Goal: Task Accomplishment & Management: Manage account settings

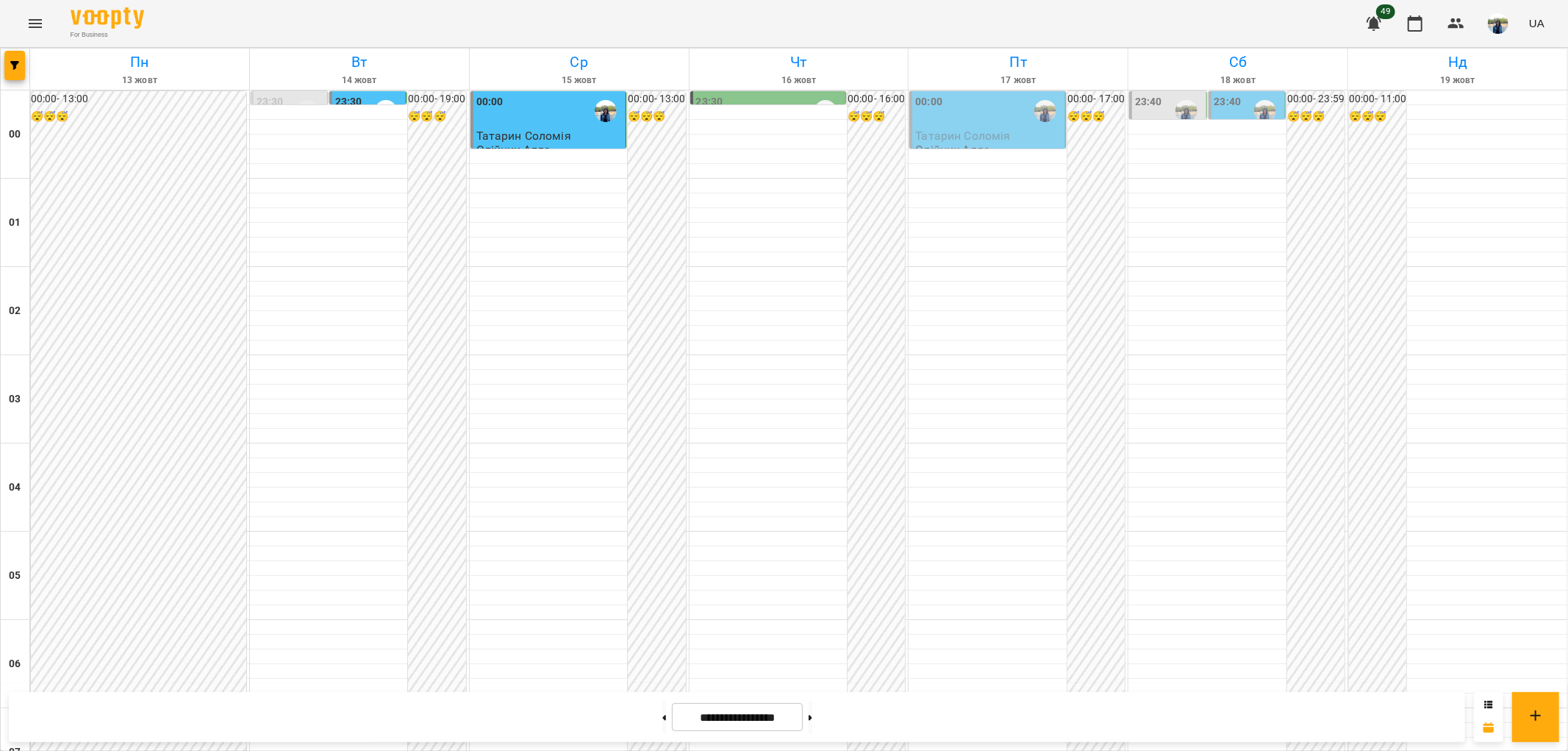
scroll to position [1524, 0]
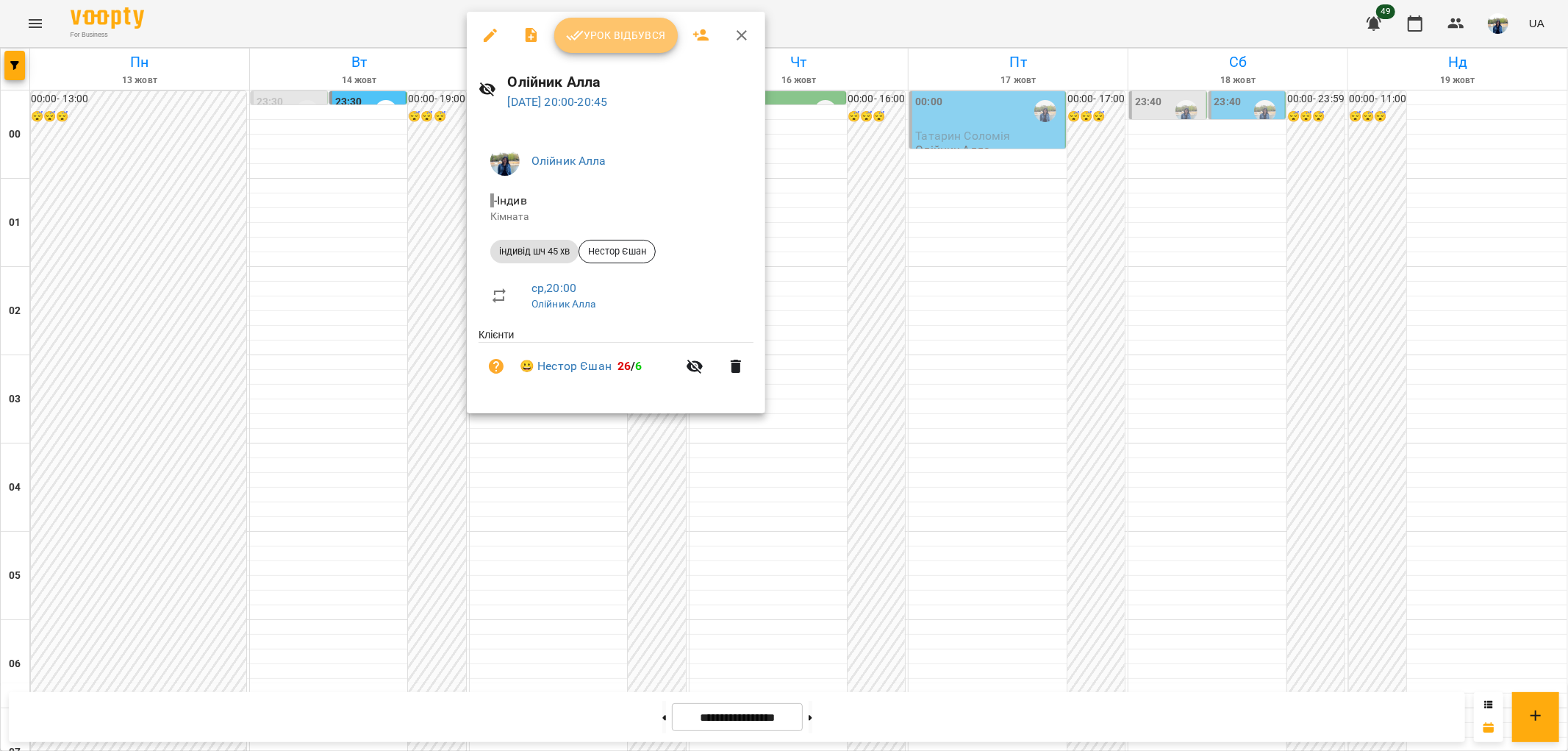
click at [608, 34] on span "Урок відбувся" at bounding box center [616, 35] width 100 height 18
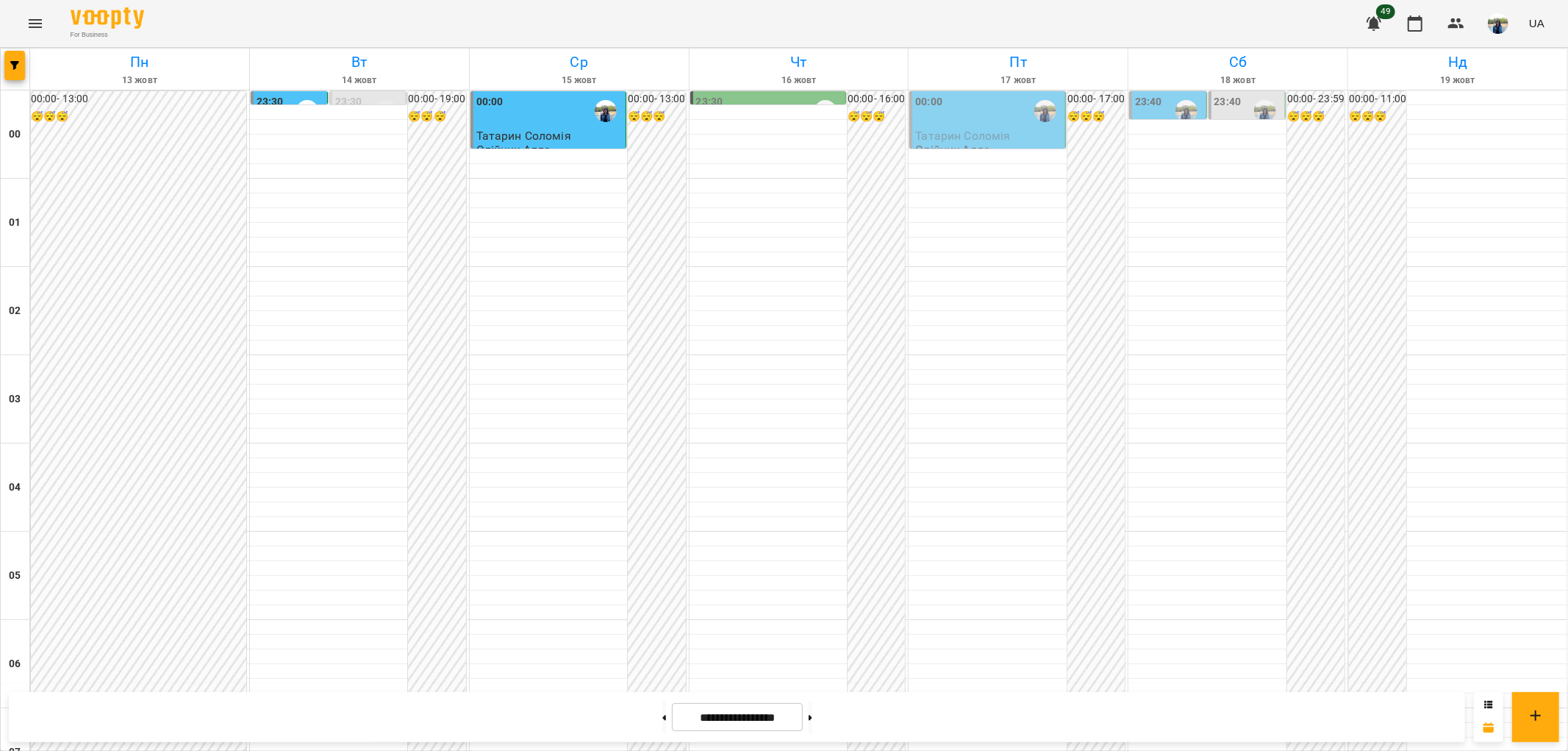
scroll to position [1524, 0]
click at [812, 721] on button at bounding box center [810, 717] width 4 height 33
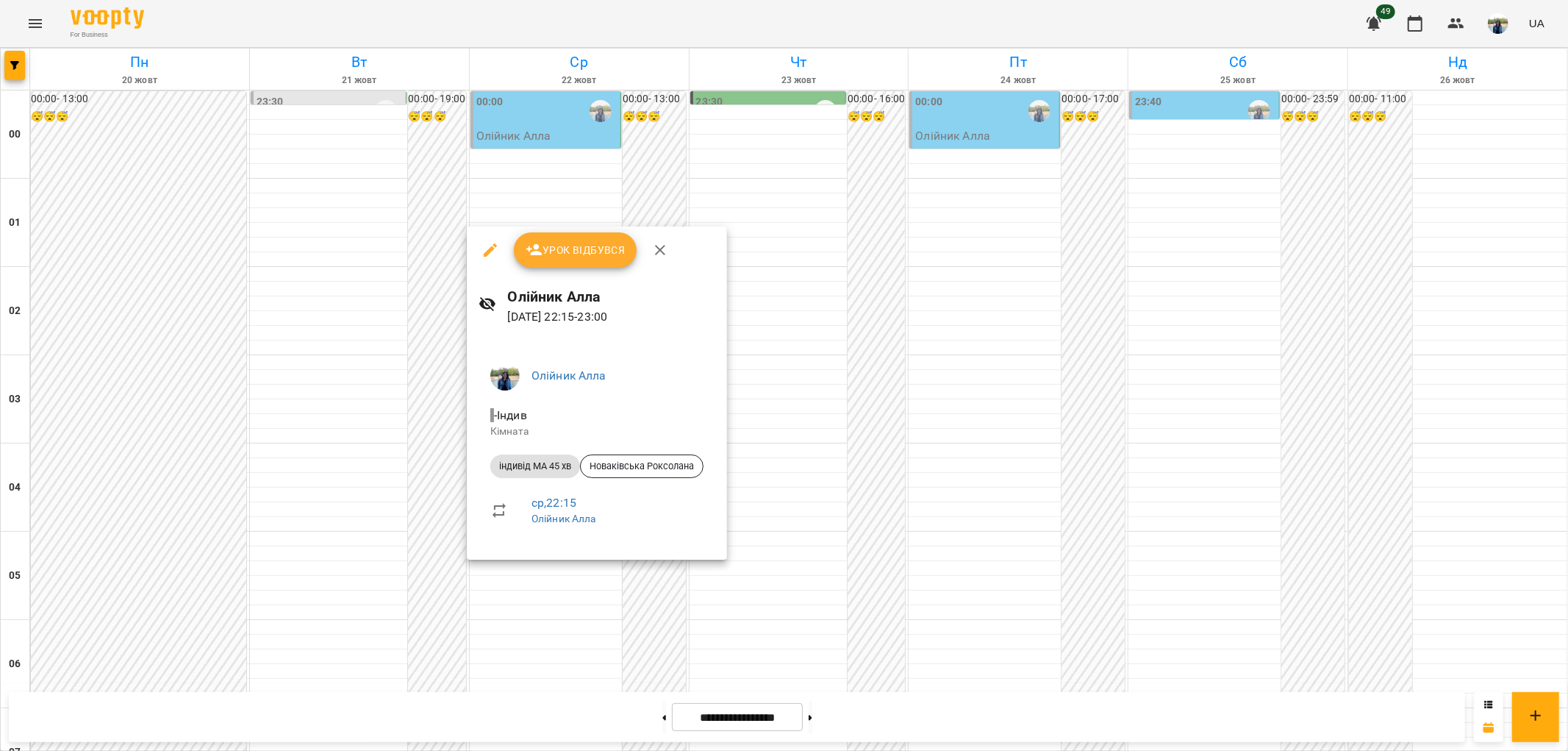
click at [662, 247] on icon "button" at bounding box center [660, 250] width 18 height 18
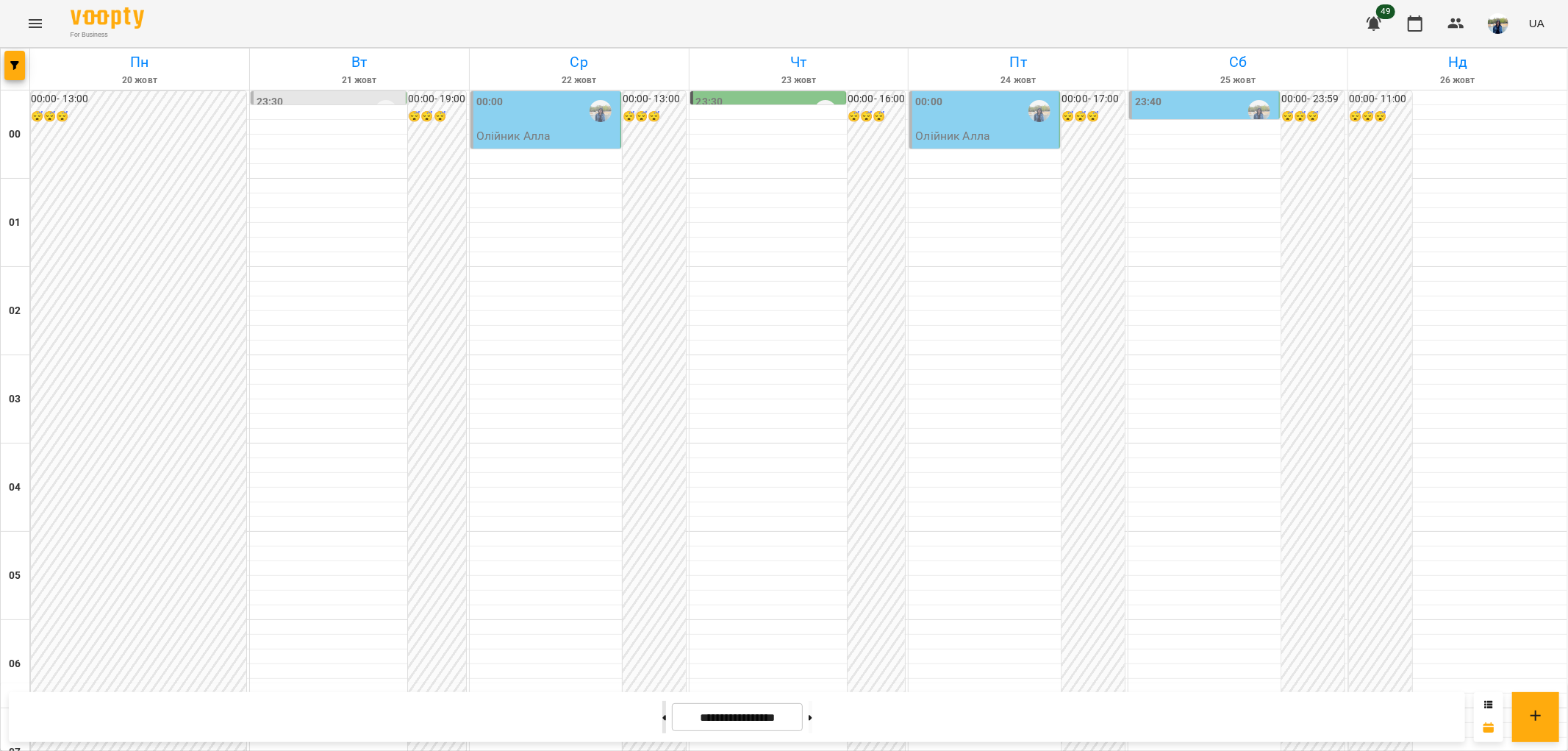
click at [662, 718] on button at bounding box center [664, 717] width 4 height 33
type input "**********"
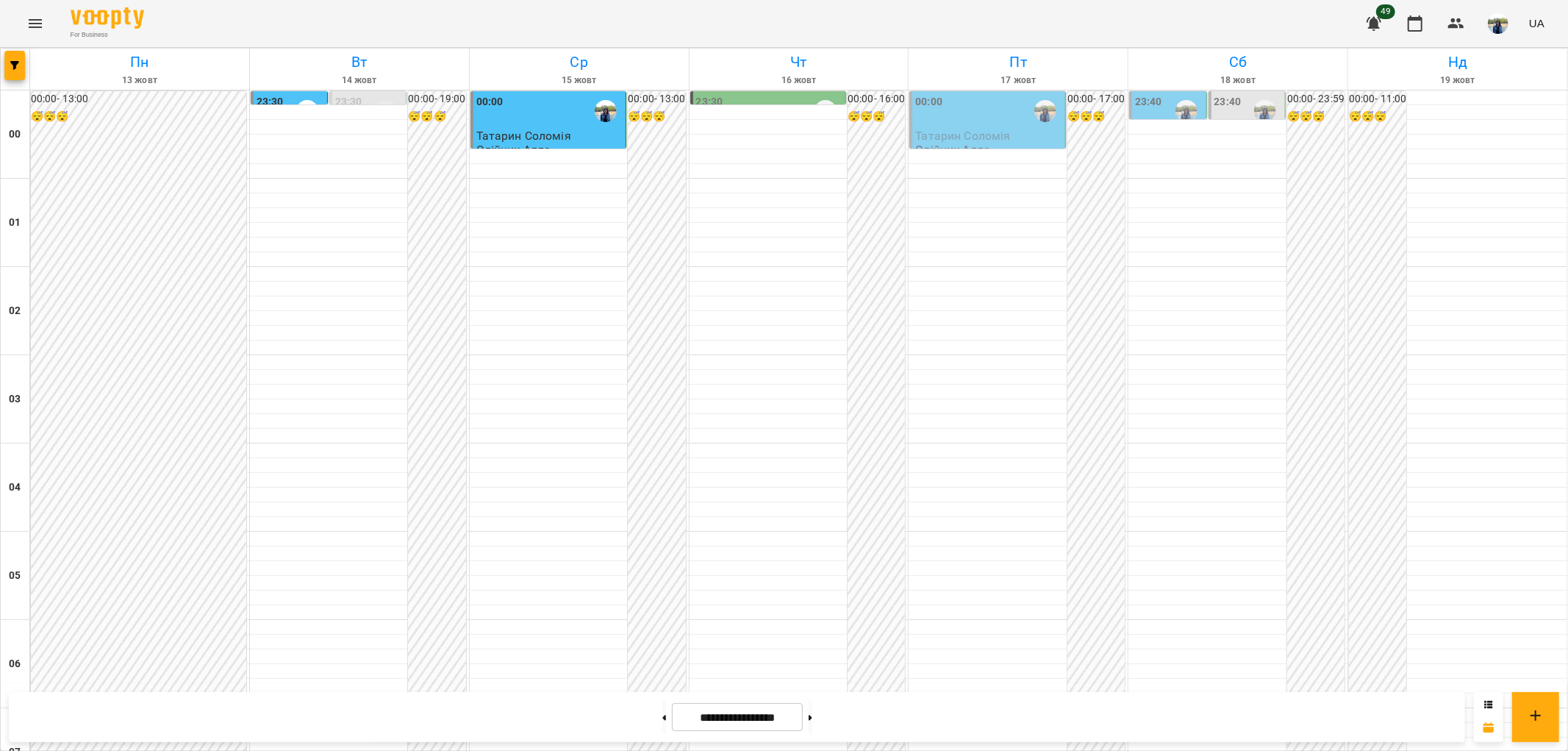
scroll to position [0, 0]
click at [959, 121] on div "00:00" at bounding box center [988, 111] width 147 height 33
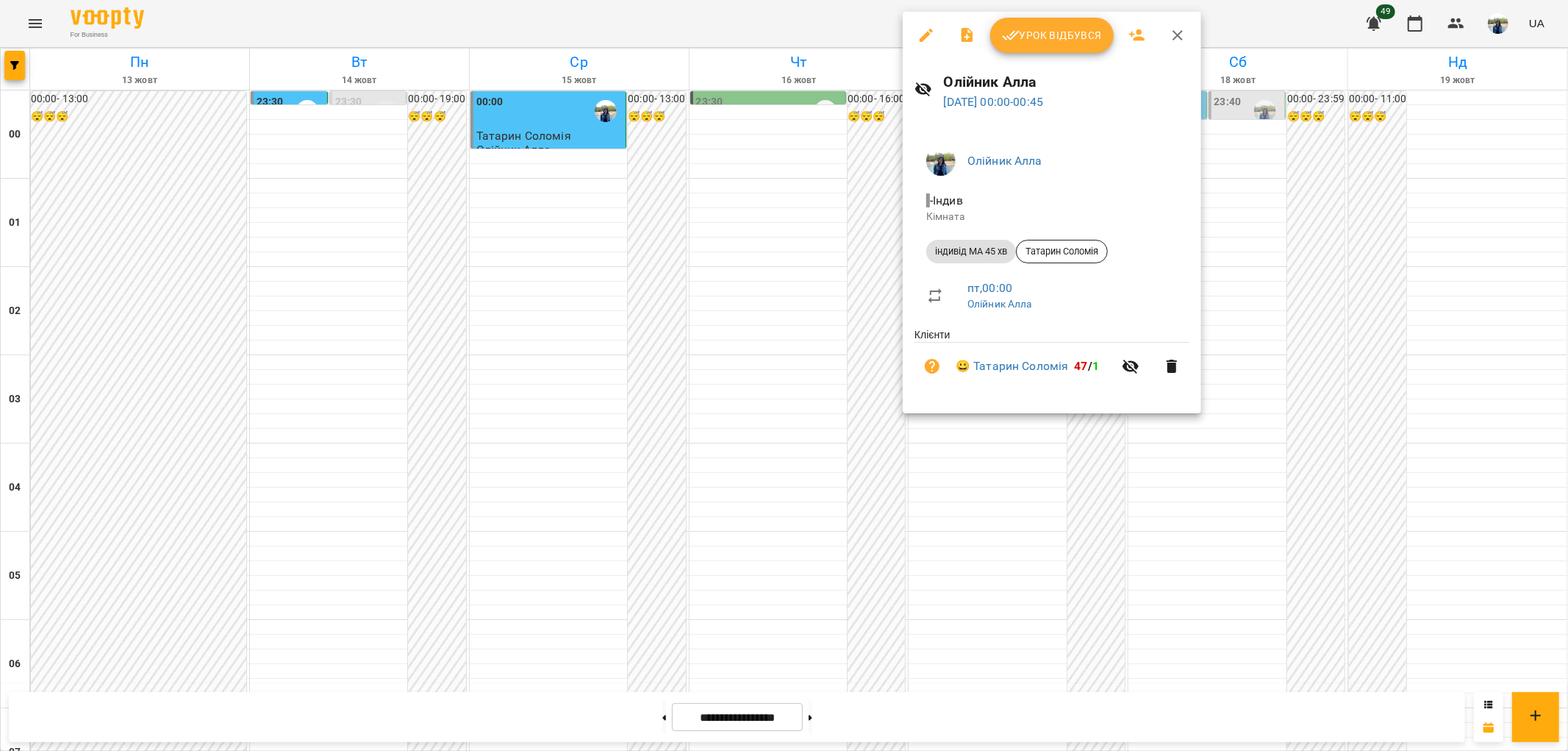
click at [1175, 33] on icon "button" at bounding box center [1177, 35] width 10 height 10
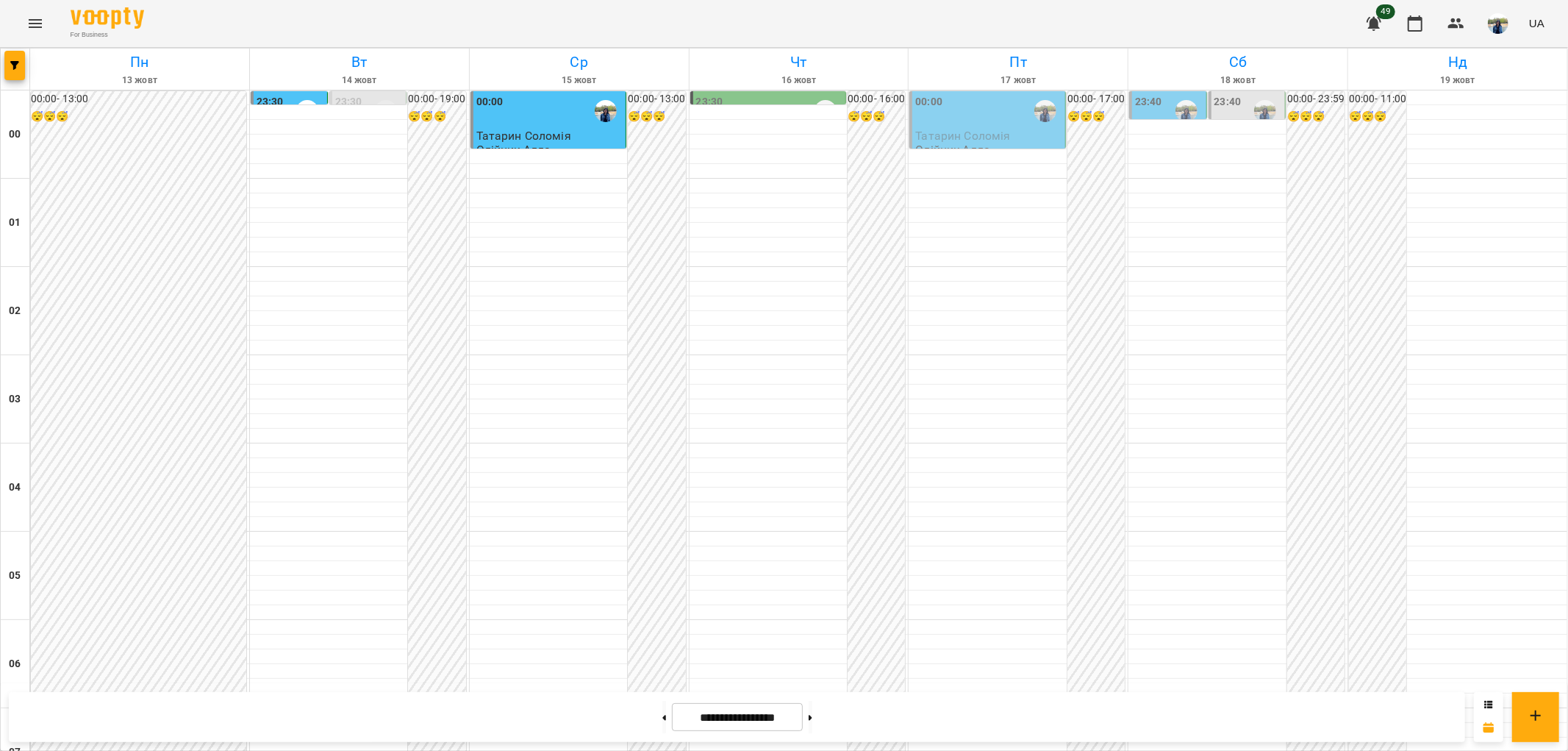
scroll to position [1524, 0]
